Goal: Feedback & Contribution: Submit feedback/report problem

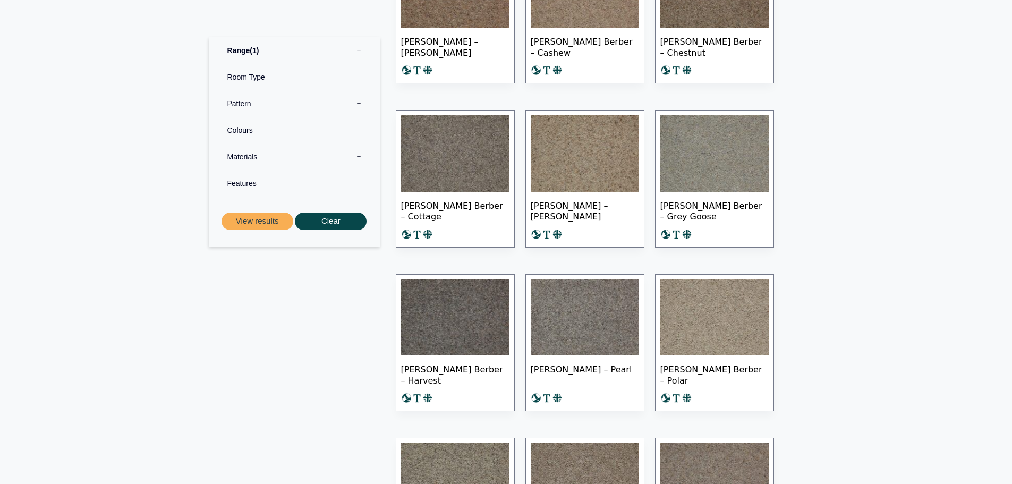
scroll to position [531, 0]
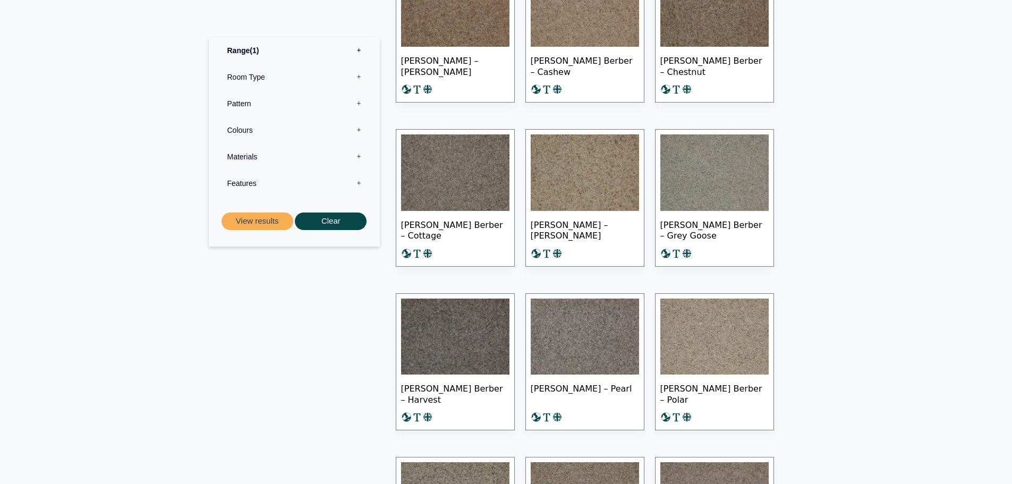
click at [484, 188] on img at bounding box center [455, 172] width 108 height 77
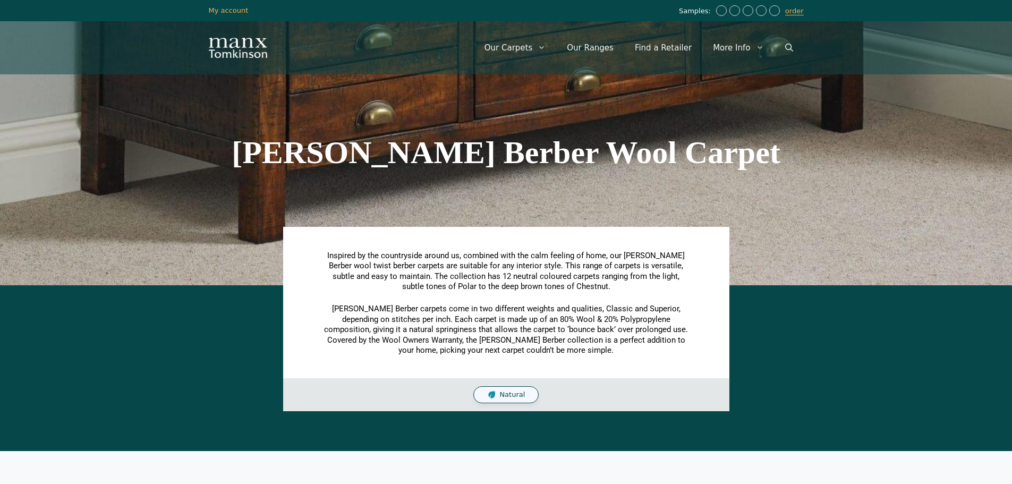
scroll to position [531, 0]
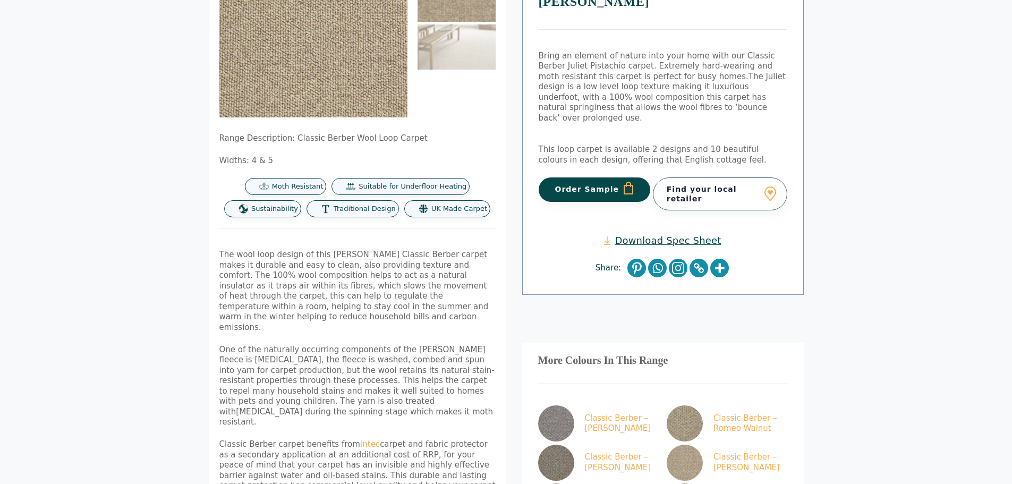
scroll to position [129, 0]
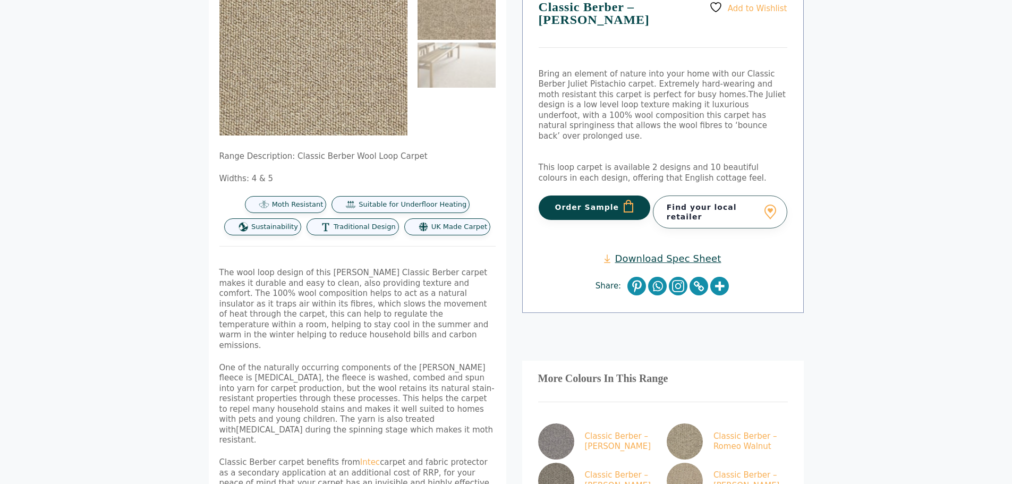
click at [501, 252] on link "Download Spec Sheet" at bounding box center [662, 258] width 117 height 12
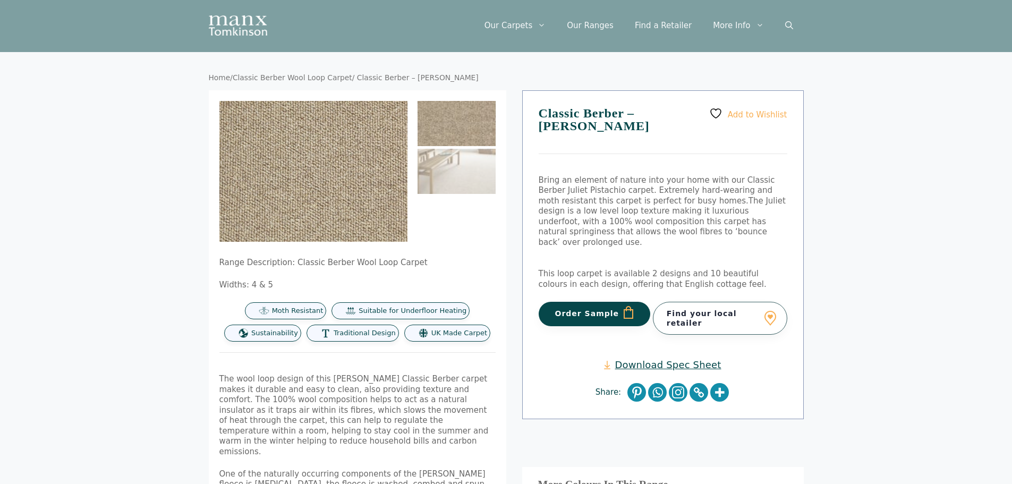
scroll to position [0, 0]
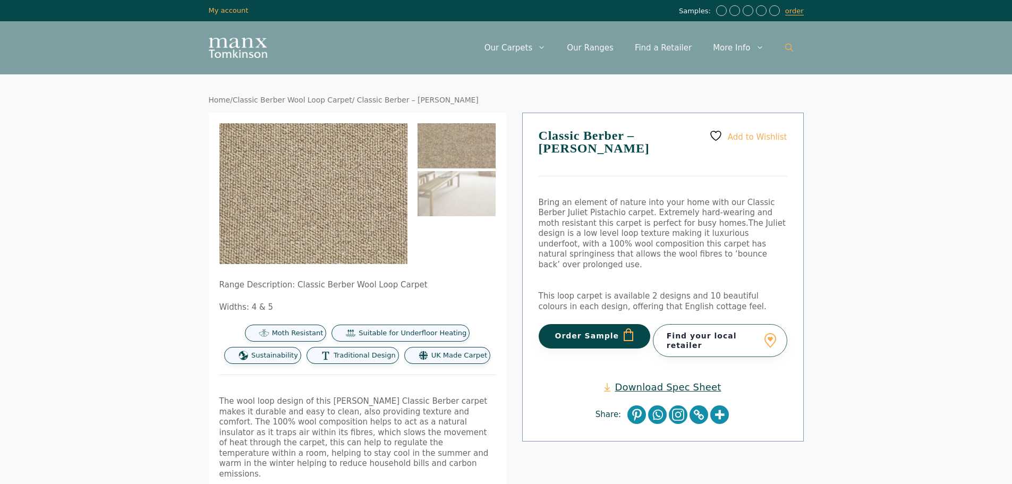
click at [501, 44] on icon "Open Search Bar" at bounding box center [789, 48] width 8 height 8
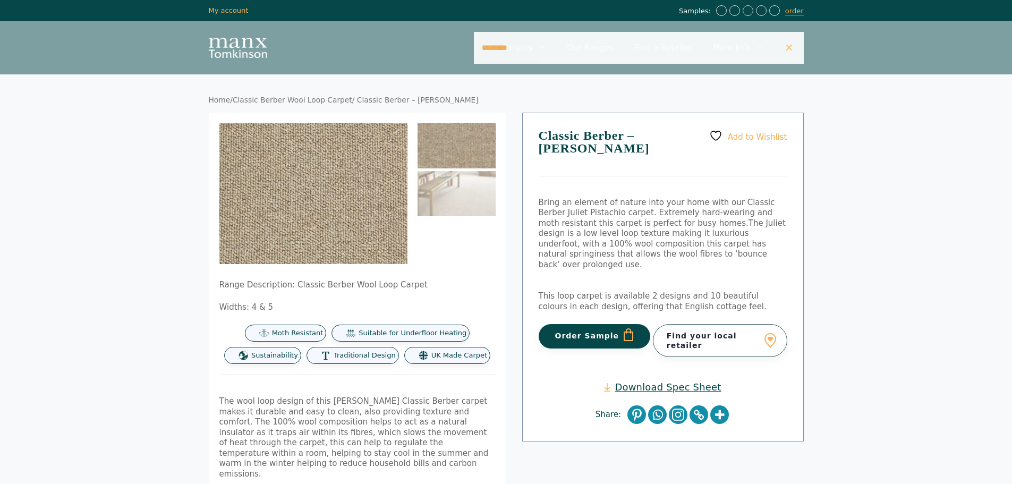
type input "********"
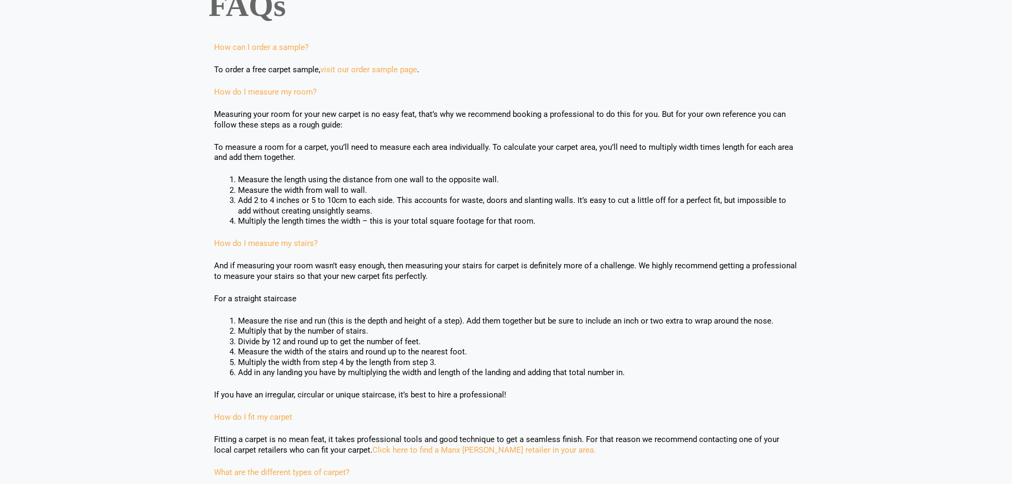
scroll to position [53, 0]
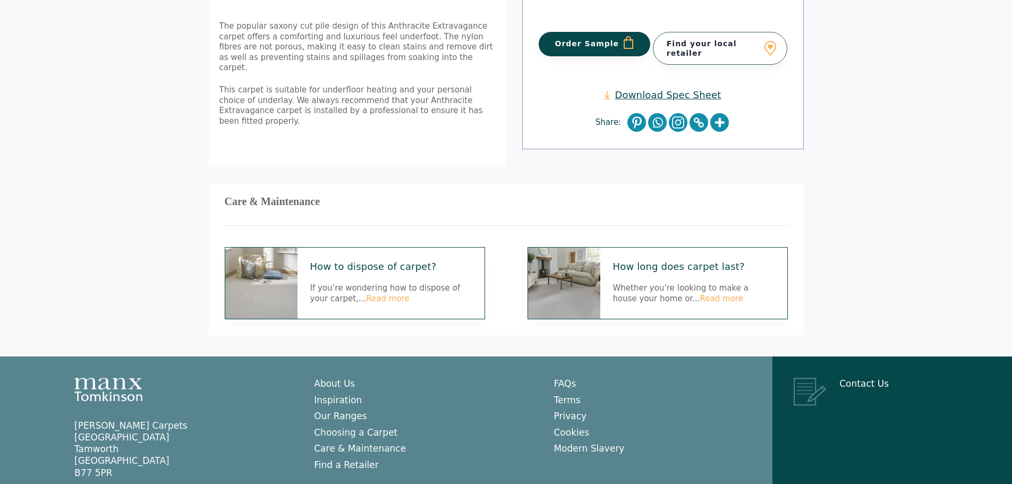
scroll to position [375, 0]
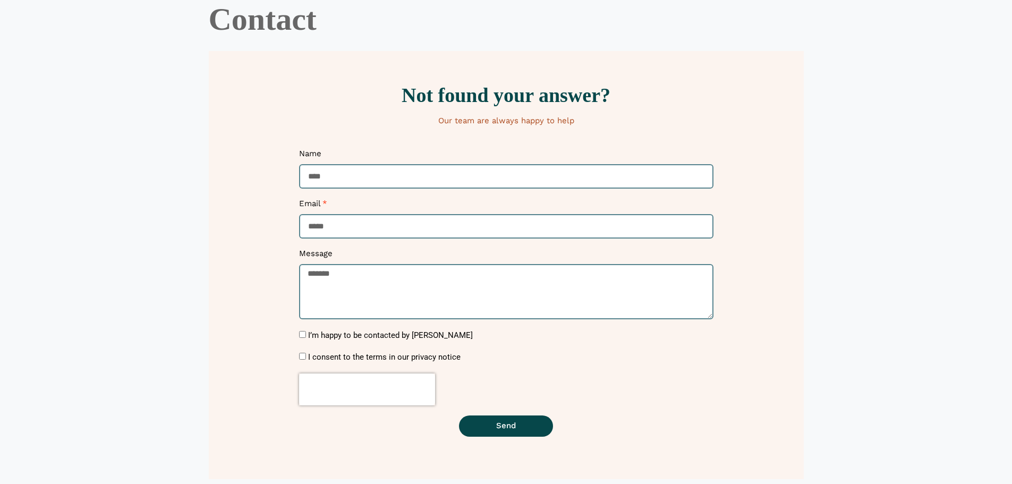
scroll to position [106, 0]
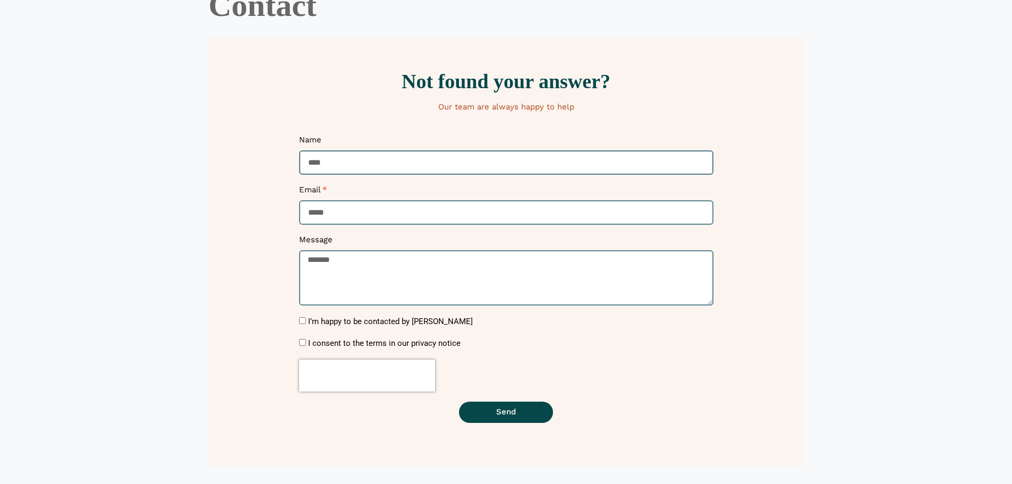
click at [345, 163] on input "Name" at bounding box center [506, 162] width 414 height 25
type input "**********"
click at [344, 272] on textarea "Message" at bounding box center [506, 277] width 414 height 55
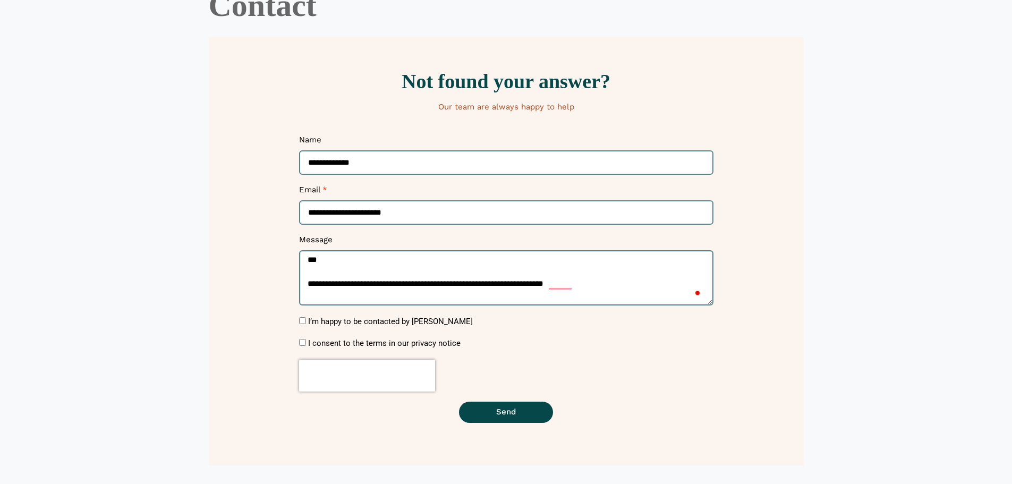
scroll to position [9, 0]
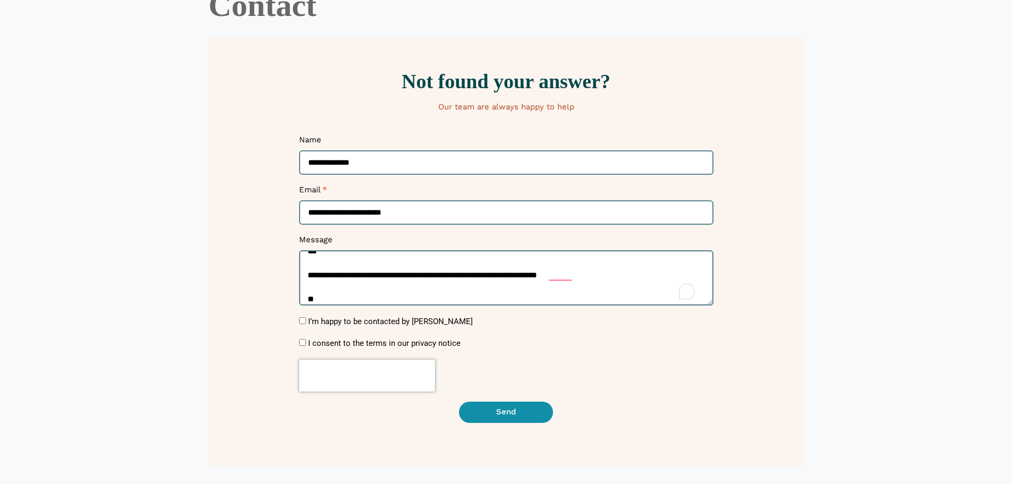
type textarea "**********"
click at [533, 413] on button "Send" at bounding box center [506, 412] width 94 height 21
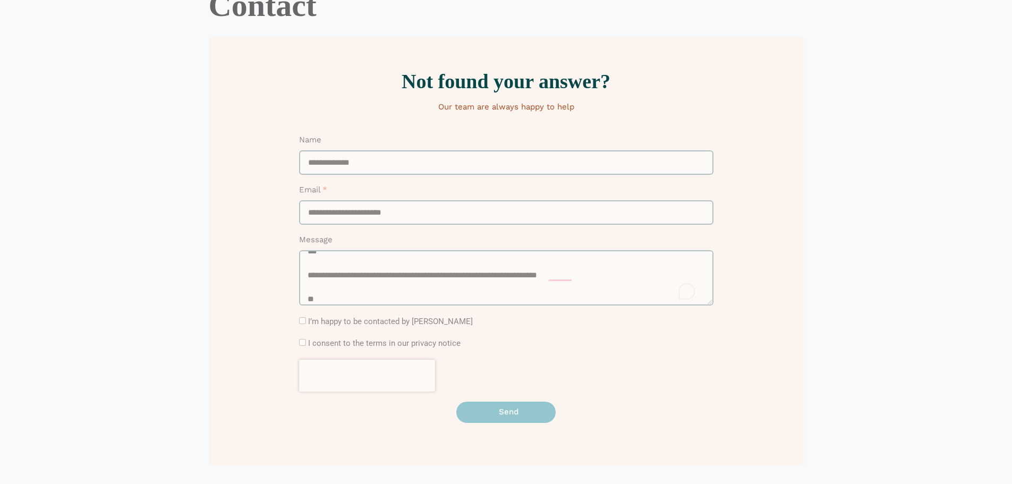
scroll to position [0, 0]
